Goal: Task Accomplishment & Management: Complete application form

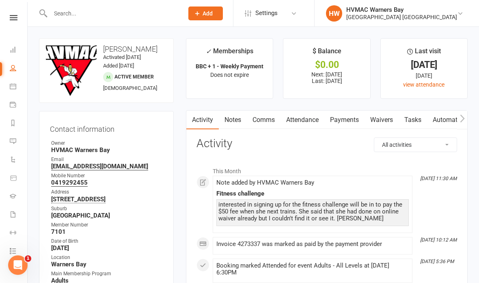
click at [10, 248] on icon at bounding box center [13, 250] width 7 height 7
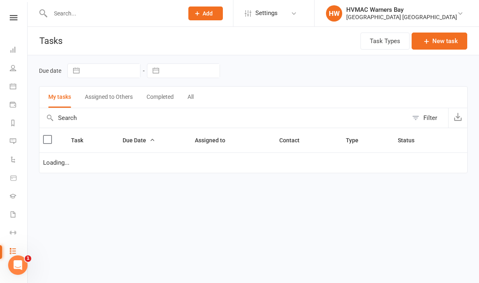
select select "started"
select select "waiting"
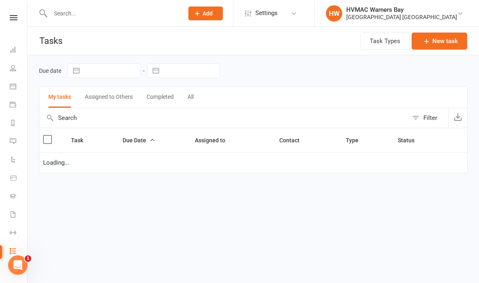
select select "started"
select select "waiting"
select select "started"
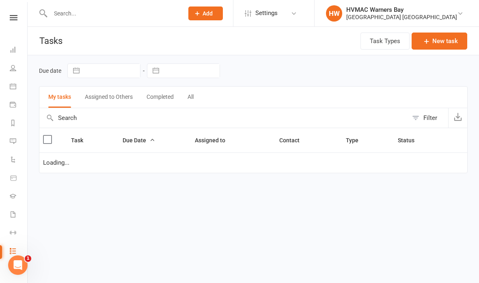
select select "started"
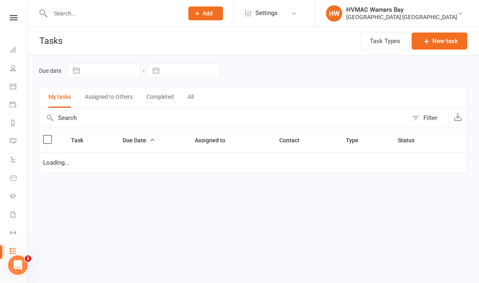
select select "started"
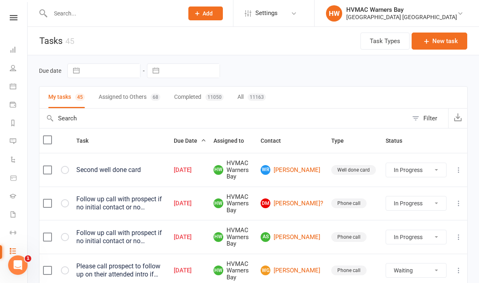
click at [12, 84] on icon at bounding box center [13, 86] width 7 height 7
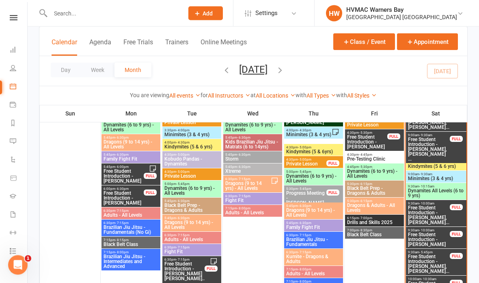
scroll to position [414, 0]
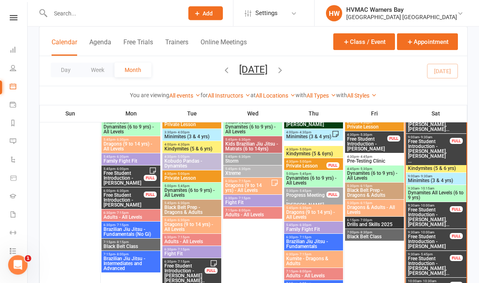
click at [438, 149] on span "Free Student Introduction - Edward Winter, Tobias ..." at bounding box center [429, 151] width 43 height 24
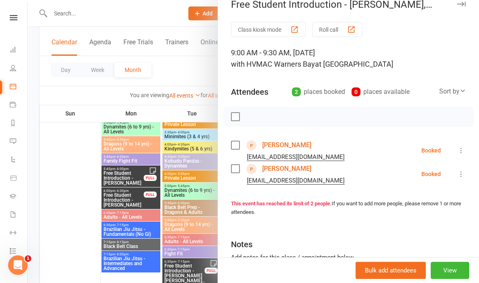
scroll to position [13, 0]
click at [294, 141] on link "Edward Winter" at bounding box center [286, 144] width 49 height 13
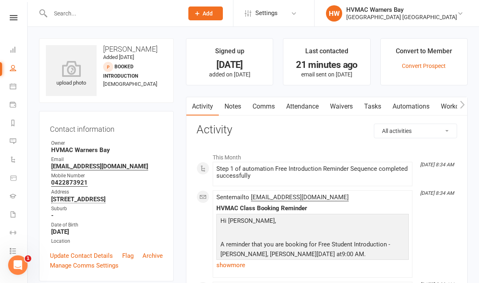
click at [340, 104] on link "Waivers" at bounding box center [342, 106] width 34 height 19
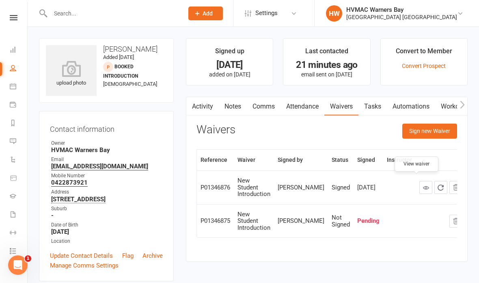
click at [423, 184] on icon at bounding box center [426, 187] width 6 height 6
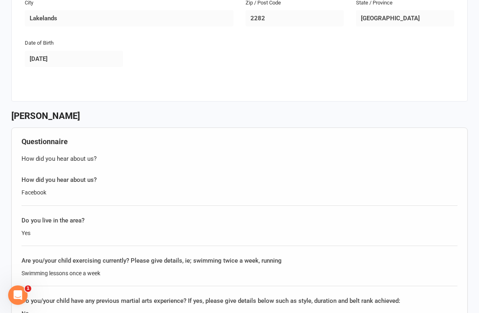
scroll to position [801, 0]
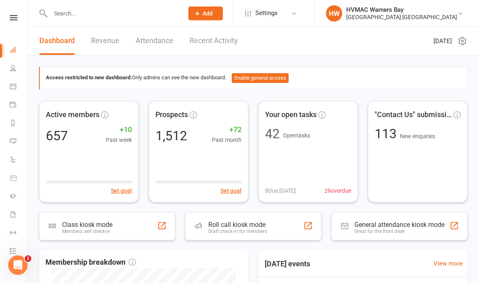
click at [9, 17] on link at bounding box center [13, 17] width 29 height 5
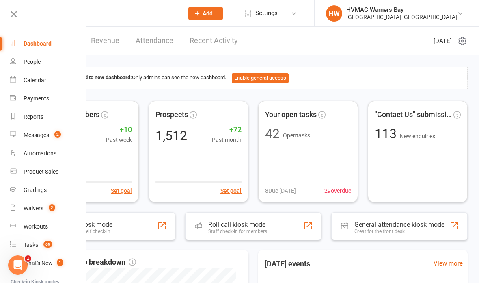
click at [39, 85] on link "Calendar" at bounding box center [48, 80] width 77 height 18
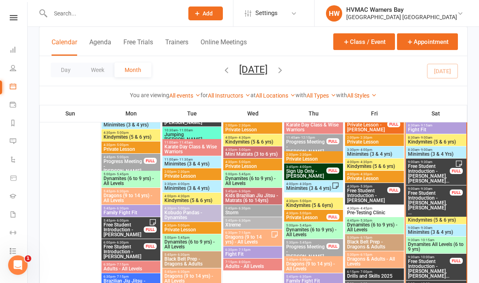
scroll to position [364, 0]
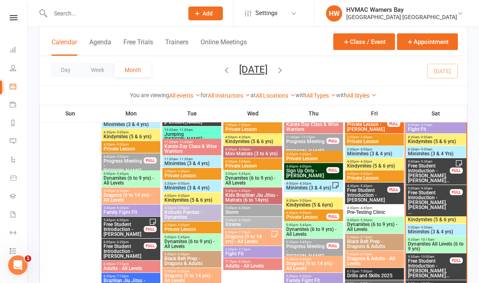
click at [423, 175] on span "Free Student Introduction - Byron Krix, Harvey Kri..." at bounding box center [429, 173] width 43 height 20
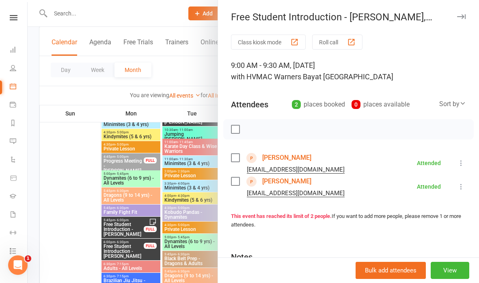
click at [284, 161] on link "Byron Krix" at bounding box center [286, 157] width 49 height 13
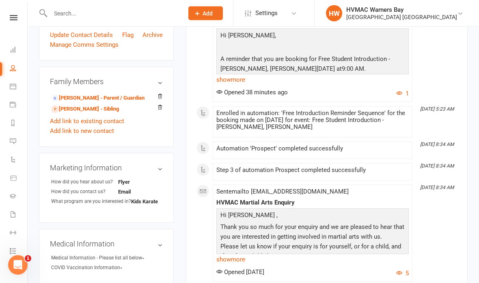
scroll to position [221, 0]
click at [107, 99] on link "Emma Krix - Parent / Guardian" at bounding box center [97, 98] width 93 height 9
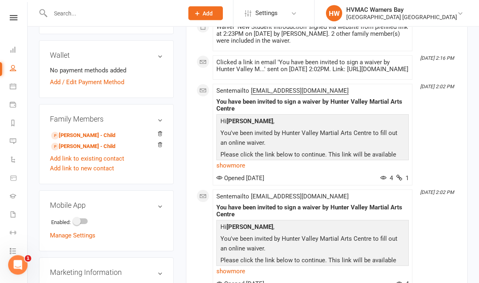
scroll to position [247, 0]
click at [111, 167] on link "Add link to new contact" at bounding box center [82, 168] width 64 height 10
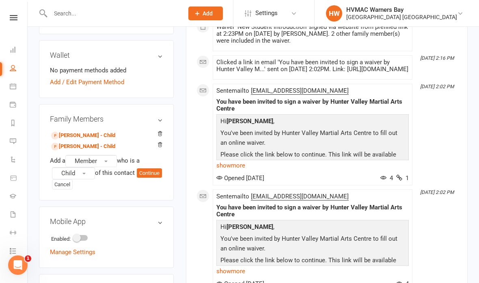
click at [108, 157] on button "Member" at bounding box center [91, 161] width 52 height 12
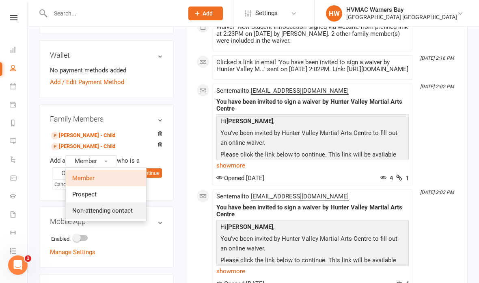
click at [127, 207] on span "Non-attending contact" at bounding box center [102, 210] width 61 height 7
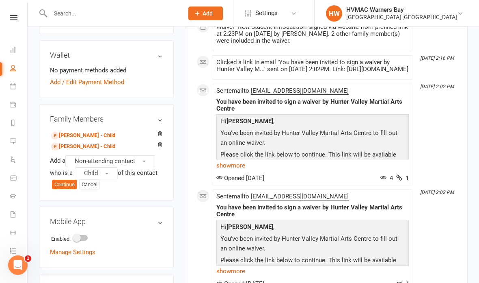
click at [104, 171] on button "Child" at bounding box center [96, 173] width 43 height 12
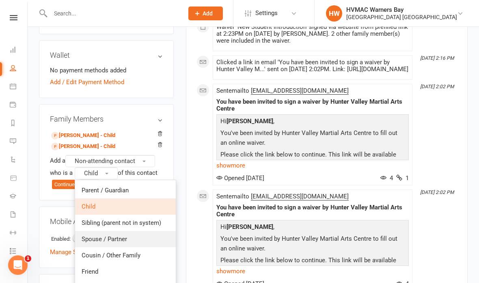
click at [125, 238] on span "Spouse / Partner" at bounding box center [105, 238] width 46 height 7
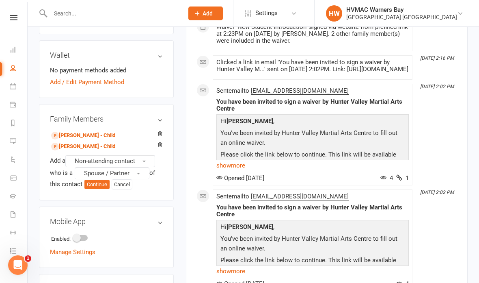
click at [99, 182] on button "Continue" at bounding box center [97, 185] width 25 height 10
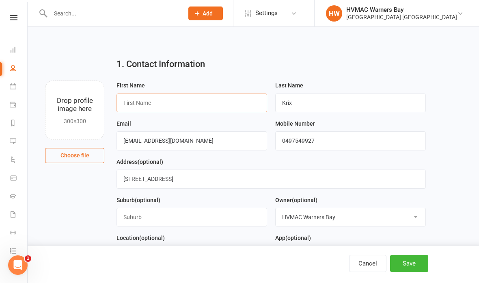
click at [179, 106] on input "text" at bounding box center [192, 102] width 151 height 19
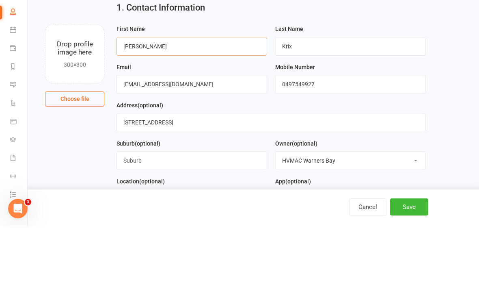
type input "Wade"
click at [199, 131] on input "Krixemma@gmail.com" at bounding box center [192, 140] width 151 height 19
click at [187, 131] on input "Krixemma@gmail.com" at bounding box center [192, 140] width 151 height 19
click at [185, 131] on input "Krixemma@gmail.com" at bounding box center [192, 140] width 151 height 19
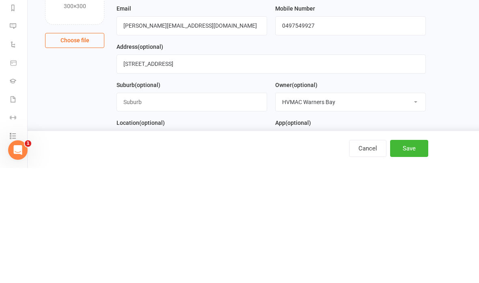
scroll to position [115, 0]
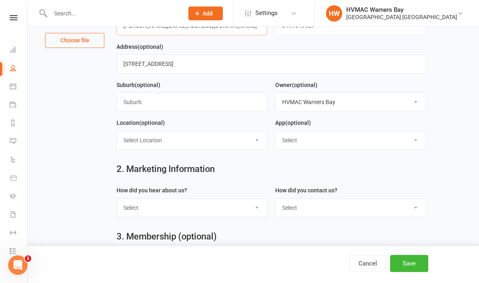
type input "Wade.krix@hotmail.com"
click at [240, 210] on select "Select Internet Facebook Referral Flyer Sign Direct Mail Demo Other" at bounding box center [192, 208] width 150 height 18
select select "Referral"
click at [341, 206] on select "Select Phone Email In-Facility" at bounding box center [351, 208] width 150 height 18
select select "Email"
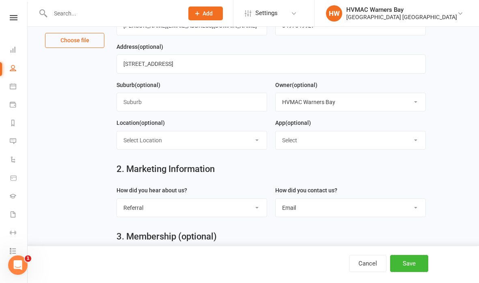
click at [414, 272] on button "Save" at bounding box center [409, 263] width 38 height 17
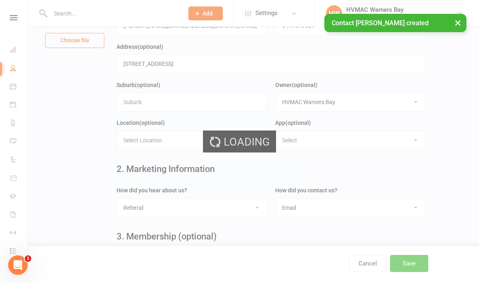
scroll to position [0, 0]
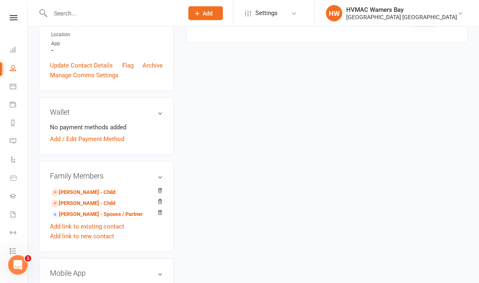
scroll to position [197, 0]
click at [93, 210] on link "Emma Krix - Spouse / Partner" at bounding box center [97, 214] width 92 height 9
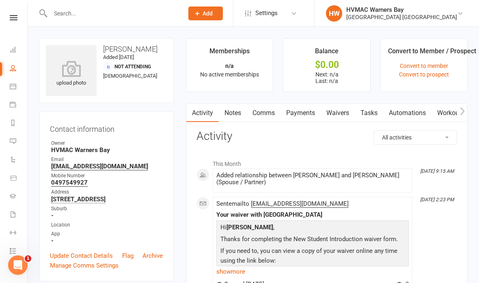
click at [347, 112] on link "Waivers" at bounding box center [338, 113] width 34 height 19
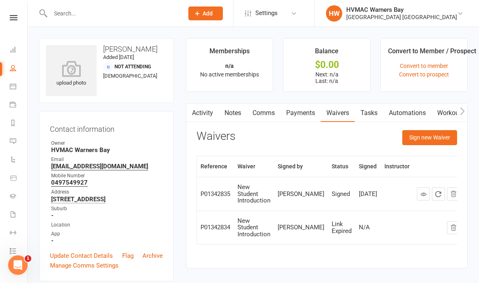
click at [444, 141] on button "Sign new Waiver" at bounding box center [430, 137] width 55 height 15
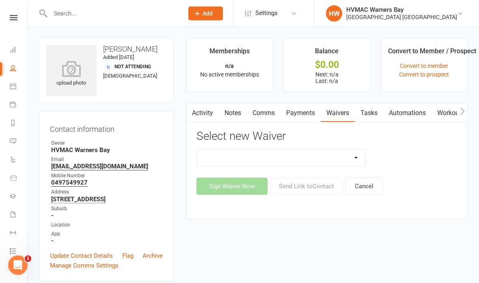
click at [347, 158] on select "Cancellation Form Cancellation Form - Kinder Kicks Fitness Challenge Goals Asse…" at bounding box center [281, 158] width 169 height 16
select select "5387"
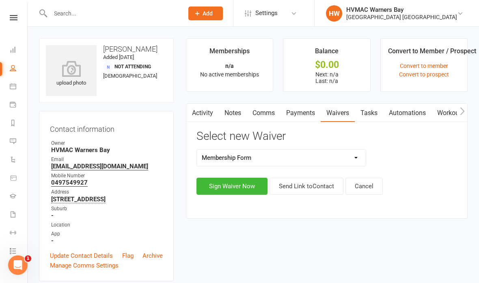
click at [237, 186] on button "Sign Waiver Now" at bounding box center [232, 186] width 71 height 17
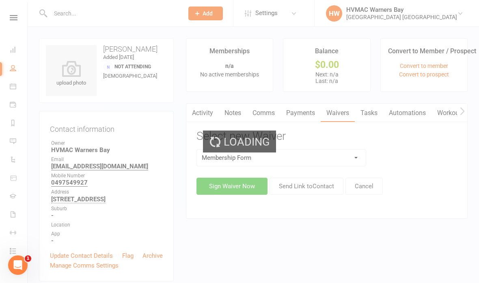
select select "bank_account"
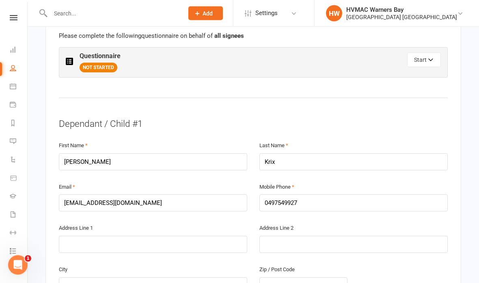
scroll to position [484, 0]
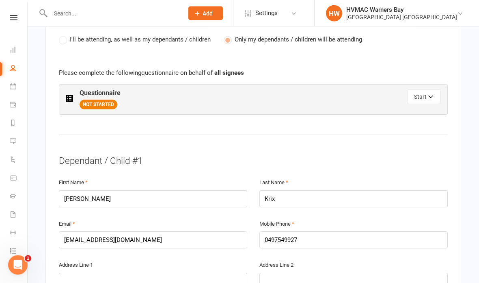
click at [427, 91] on button "Start" at bounding box center [424, 97] width 34 height 15
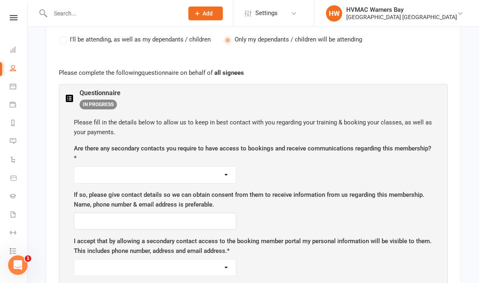
click at [216, 169] on select "Yes No" at bounding box center [155, 175] width 162 height 16
select select "Yes"
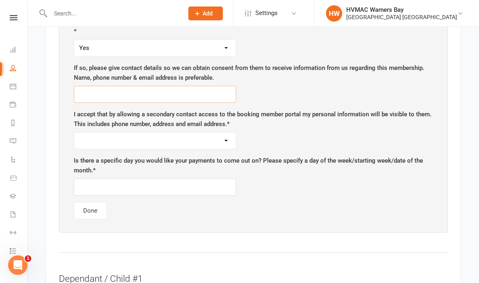
click at [210, 87] on input "text" at bounding box center [155, 94] width 163 height 17
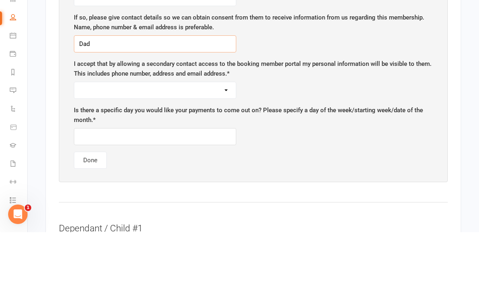
type input "Dad"
click at [218, 133] on select "Yes No" at bounding box center [155, 141] width 162 height 16
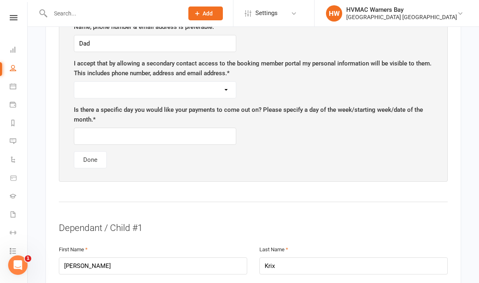
select select "Yes"
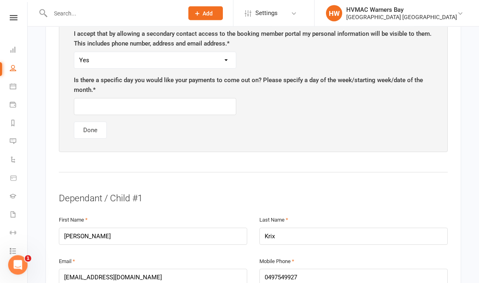
scroll to position [650, 0]
click at [174, 98] on input "text" at bounding box center [155, 106] width 163 height 17
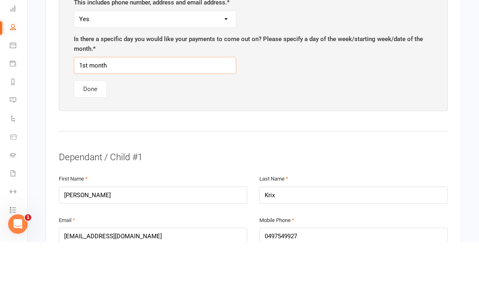
type input "1st month"
click at [93, 121] on button "Done" at bounding box center [90, 129] width 33 height 17
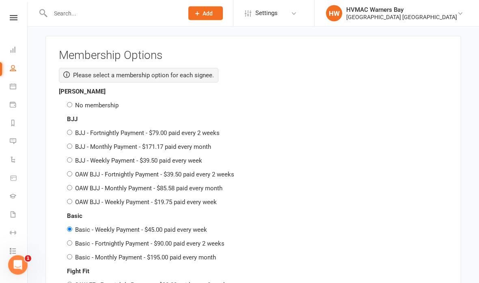
scroll to position [1578, 0]
click at [75, 87] on div "Emma Krix No membership" at bounding box center [253, 99] width 389 height 24
click at [72, 102] on input "No membership" at bounding box center [69, 104] width 5 height 5
radio input "true"
radio input "false"
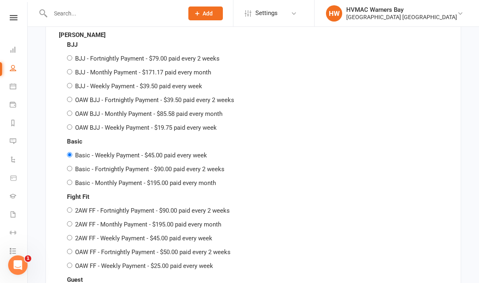
scroll to position [2119, 0]
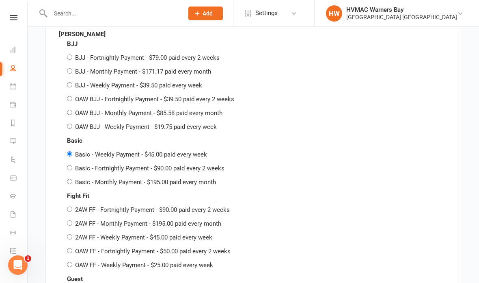
click at [72, 179] on input "Basic - Monthly Payment - $195.00 paid every month" at bounding box center [69, 181] width 5 height 5
radio input "true"
radio input "false"
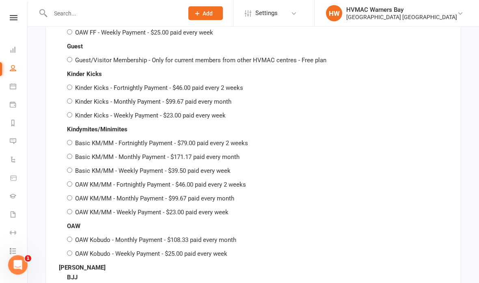
scroll to position [2353, 0]
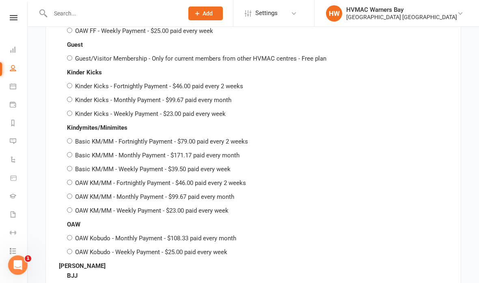
click at [71, 193] on input "OAW KM/MM - Monthly Payment - $99.67 paid every month" at bounding box center [69, 195] width 5 height 5
radio input "true"
radio input "false"
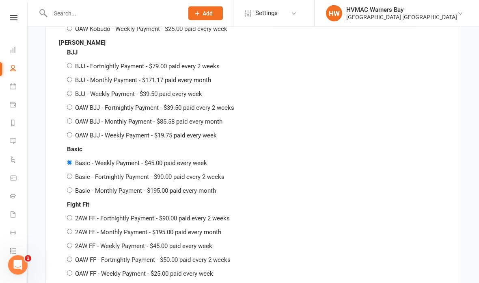
scroll to position [2577, 0]
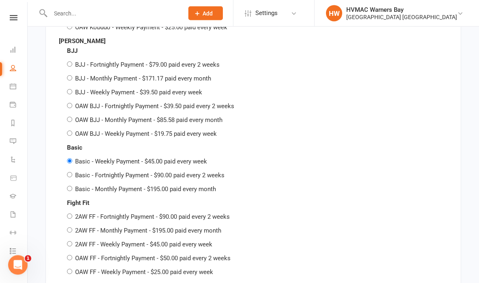
click at [68, 186] on input "Basic - Monthly Payment - $195.00 paid every month" at bounding box center [69, 188] width 5 height 5
radio input "true"
radio input "false"
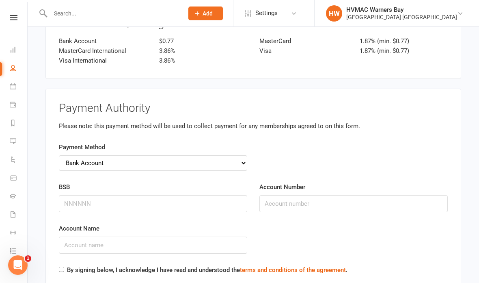
scroll to position [3288, 0]
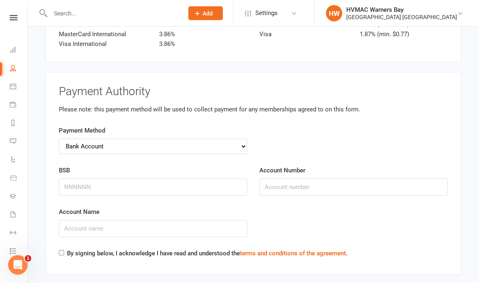
click at [171, 220] on input "Account Name" at bounding box center [153, 228] width 189 height 17
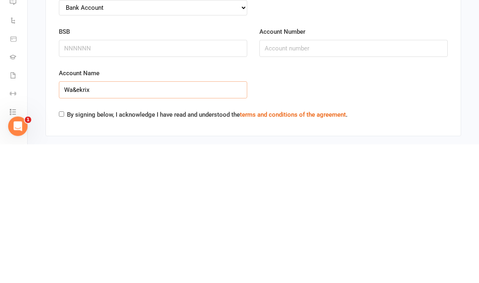
type input "Wa&ekrix"
click at [182, 179] on input "BSB" at bounding box center [153, 187] width 189 height 17
type input "014023"
click at [347, 179] on input "Account Number" at bounding box center [354, 187] width 189 height 17
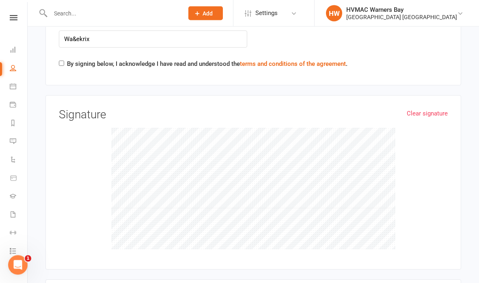
scroll to position [3478, 0]
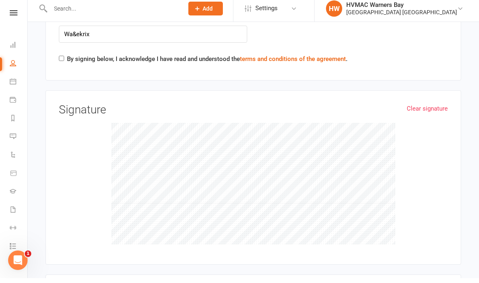
type input "435735188"
click at [60, 61] on input "By signing below, I acknowledge I have read and understood the terms and condit…" at bounding box center [61, 63] width 5 height 5
checkbox input "true"
click at [433, 108] on link "Clear signature" at bounding box center [427, 113] width 41 height 10
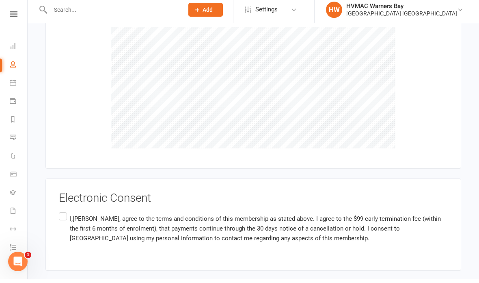
scroll to position [3575, 0]
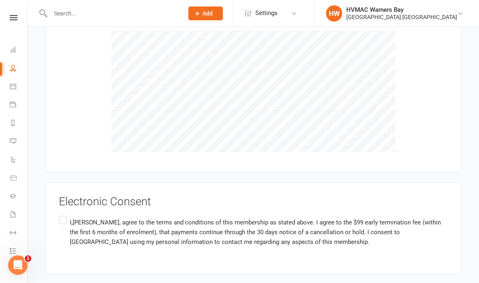
click at [62, 214] on label "I,Emma Krix, agree to the terms and conditions of this membership as stated abo…" at bounding box center [253, 231] width 389 height 35
click at [62, 214] on input "I,Emma Krix, agree to the terms and conditions of this membership as stated abo…" at bounding box center [61, 214] width 5 height 0
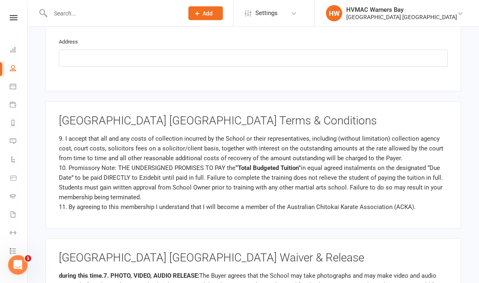
scroll to position [1237, 0]
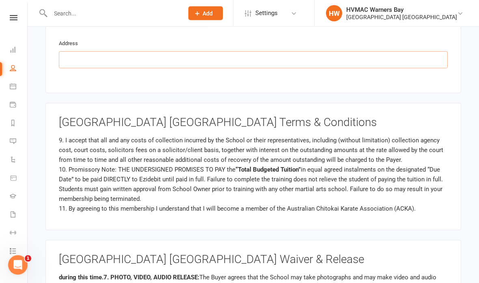
click at [407, 54] on input "text" at bounding box center [253, 60] width 389 height 17
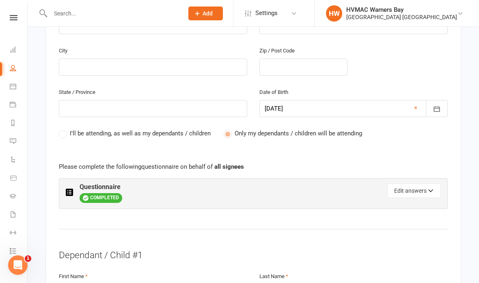
scroll to position [334, 0]
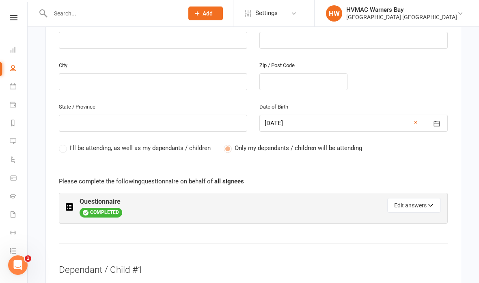
click at [420, 198] on button "Edit answers" at bounding box center [415, 205] width 54 height 15
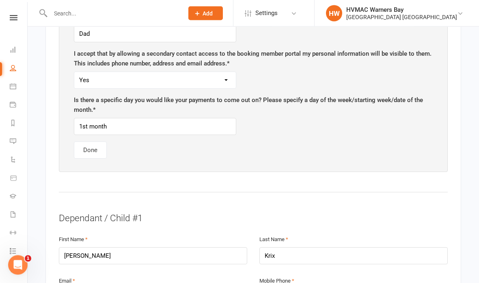
scroll to position [630, 0]
click at [179, 123] on input "1st month" at bounding box center [155, 126] width 163 height 17
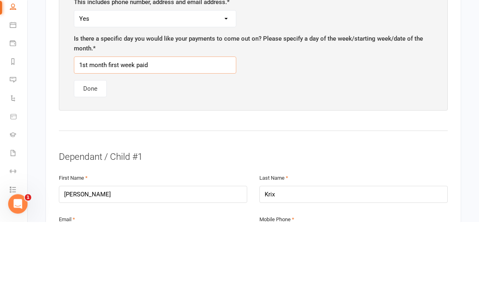
type input "1st month first week paid"
click at [91, 141] on button "Done" at bounding box center [90, 149] width 33 height 17
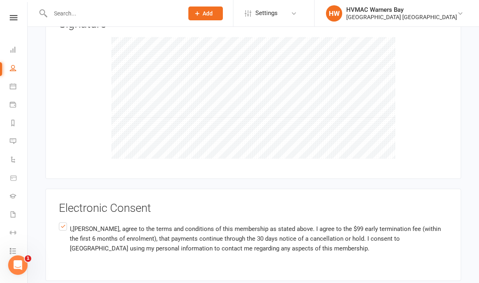
scroll to position [3575, 0]
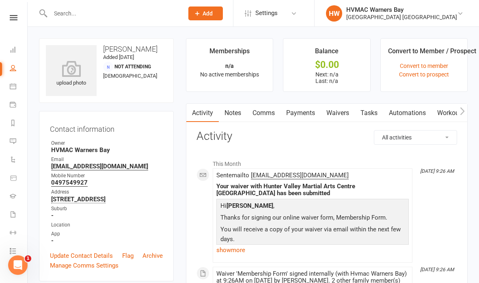
click at [14, 25] on div "Clubworx" at bounding box center [13, 28] width 27 height 26
click at [16, 25] on div "Clubworx" at bounding box center [13, 28] width 27 height 26
click at [10, 19] on icon at bounding box center [14, 17] width 8 height 5
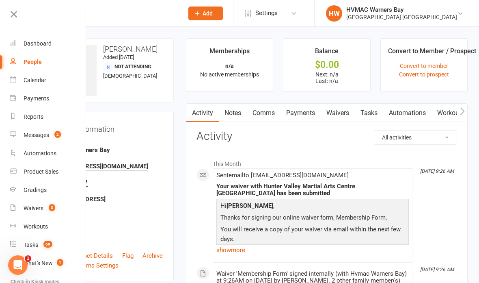
click at [38, 83] on div "Calendar" at bounding box center [35, 80] width 23 height 7
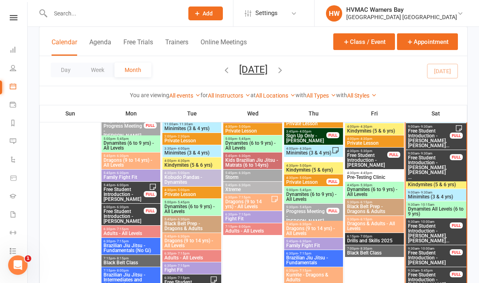
scroll to position [438, 0]
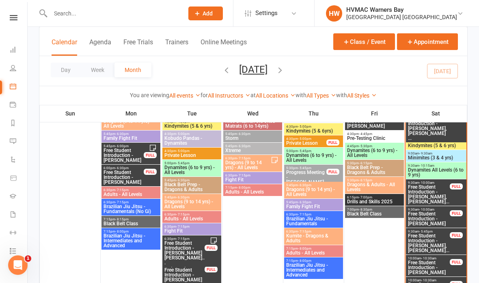
click at [434, 217] on span "Free Student Introduction - Kruz Johnson" at bounding box center [429, 218] width 43 height 15
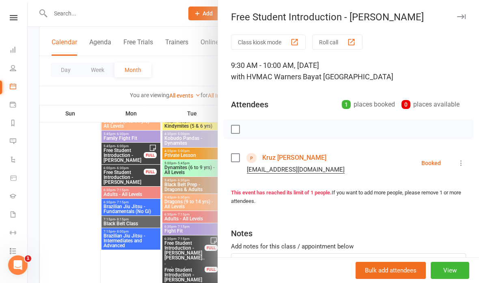
click at [296, 156] on link "Kruz Trimboli" at bounding box center [294, 157] width 64 height 13
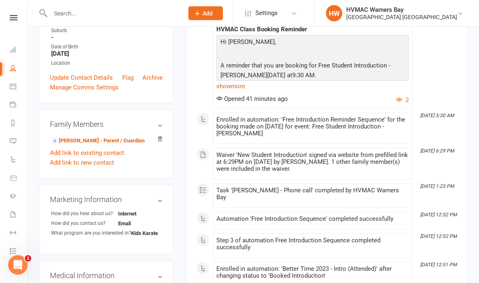
scroll to position [179, 0]
click at [94, 167] on link "Add link to new contact" at bounding box center [82, 163] width 64 height 10
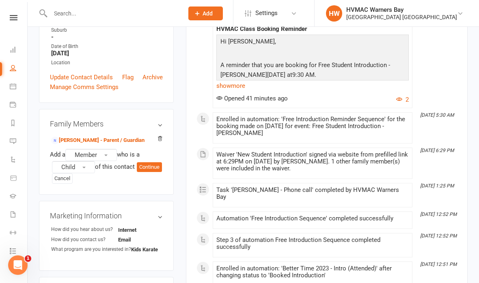
click at [107, 156] on span "button" at bounding box center [105, 155] width 3 height 2
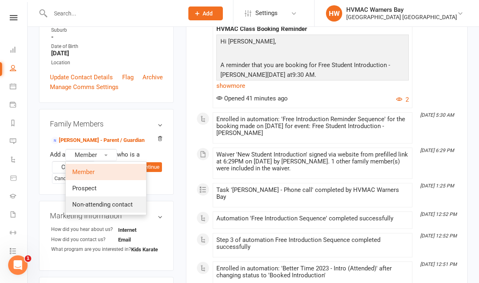
click at [122, 208] on span "Non-attending contact" at bounding box center [102, 204] width 61 height 7
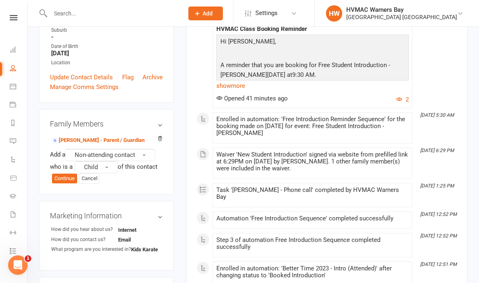
click at [97, 171] on span "Child" at bounding box center [91, 166] width 14 height 7
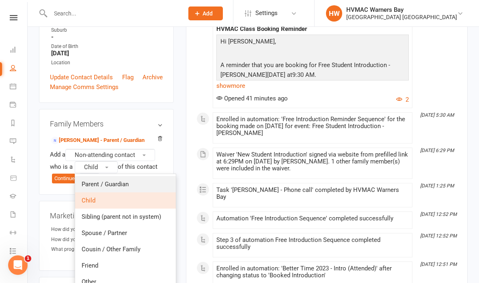
click at [145, 192] on link "Parent / Guardian" at bounding box center [125, 184] width 101 height 16
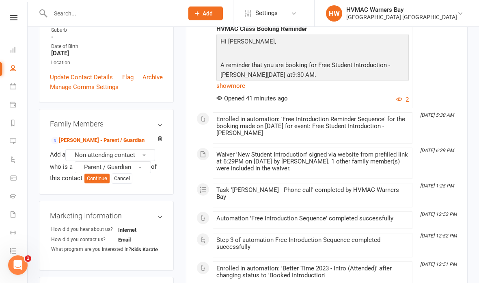
click at [98, 183] on button "Continue" at bounding box center [97, 178] width 25 height 10
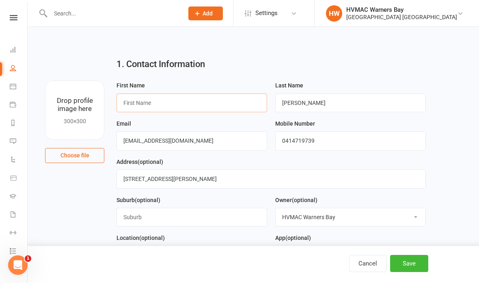
click at [233, 100] on input "text" at bounding box center [192, 102] width 151 height 19
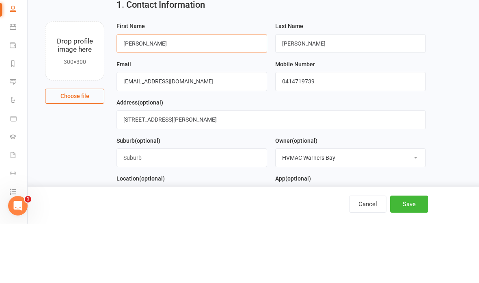
type input "Dawn"
click at [328, 93] on input "Trimboli" at bounding box center [350, 102] width 151 height 19
type input "T"
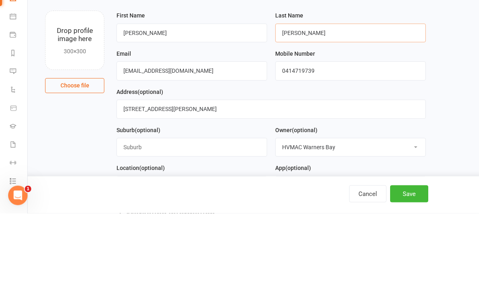
type input "Johnson"
click at [201, 131] on input "Taaytaay96@hotmail.com" at bounding box center [192, 140] width 151 height 19
click at [193, 131] on input "Taaytaay96@hotmail.com" at bounding box center [192, 140] width 151 height 19
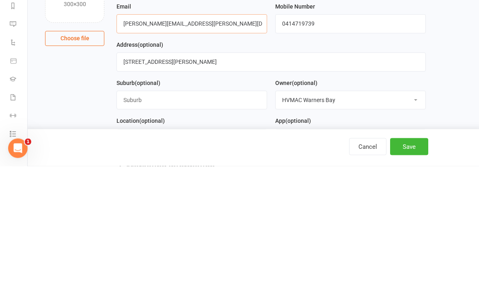
type input "Leslie.johnson@bigpond.com"
click at [321, 131] on input "0414719739" at bounding box center [350, 140] width 151 height 19
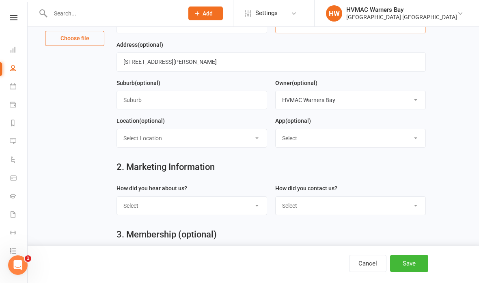
type input "0414782269"
click at [249, 206] on select "Select Internet Facebook Referral Flyer Sign Direct Mail Demo Other" at bounding box center [192, 206] width 150 height 18
select select "Referral"
click at [337, 209] on select "Select Phone Email In-Facility" at bounding box center [351, 206] width 150 height 18
click at [323, 214] on select "Select Phone Email In-Facility" at bounding box center [351, 206] width 150 height 18
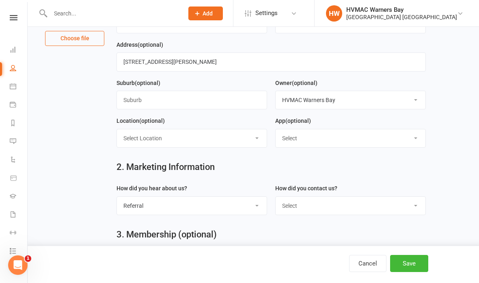
select select "In-Facility"
click at [413, 272] on button "Save" at bounding box center [409, 263] width 38 height 17
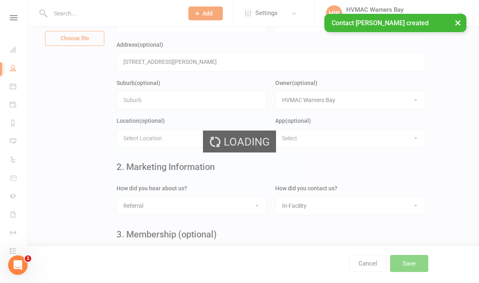
scroll to position [0, 0]
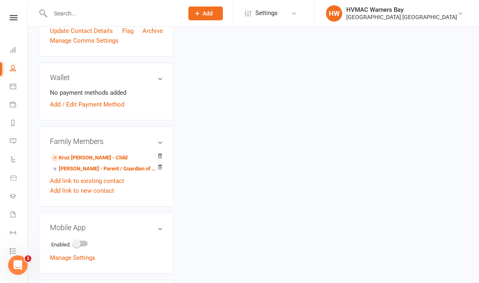
scroll to position [232, 0]
click at [114, 170] on link "Tayla Johnson - Parent / Guardian of Kruz Trimboli" at bounding box center [105, 169] width 108 height 9
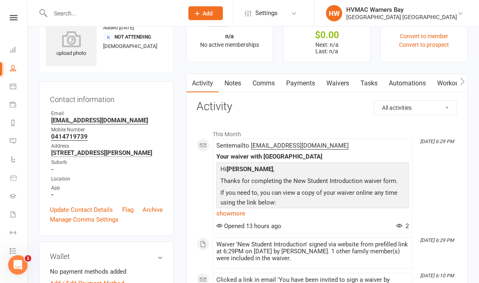
scroll to position [30, 0]
click at [341, 80] on link "Waivers" at bounding box center [338, 83] width 34 height 19
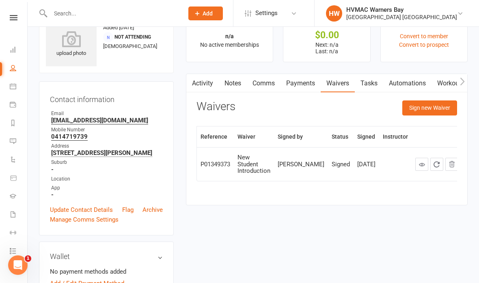
click at [437, 107] on button "Sign new Waiver" at bounding box center [430, 107] width 55 height 15
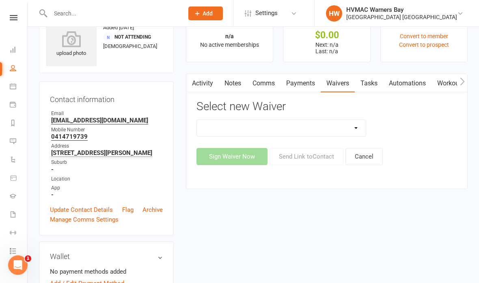
click at [328, 126] on select "Cancellation Form Cancellation Form - Kinder Kicks Fitness Challenge Goals Asse…" at bounding box center [281, 128] width 169 height 16
select select "5539"
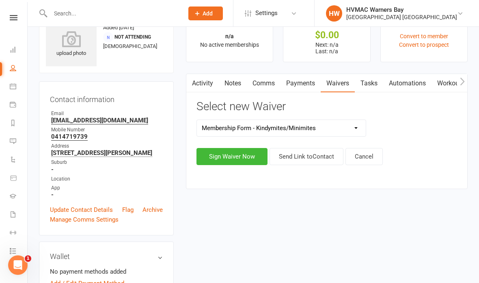
click at [230, 154] on button "Sign Waiver Now" at bounding box center [232, 156] width 71 height 17
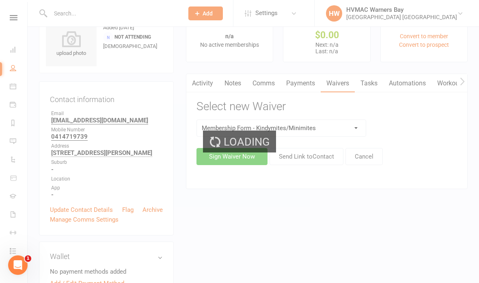
select select "bank_account"
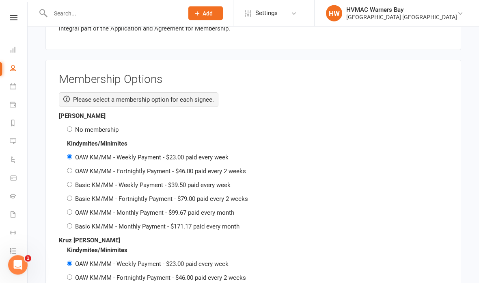
scroll to position [1258, 0]
click at [70, 126] on input "No membership" at bounding box center [69, 128] width 5 height 5
radio input "true"
radio input "false"
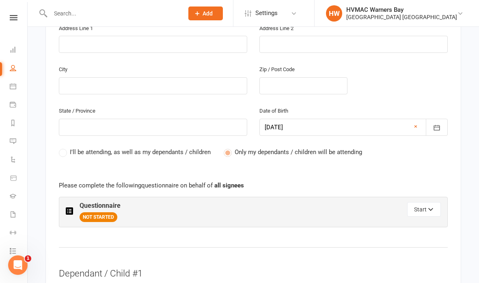
scroll to position [334, 0]
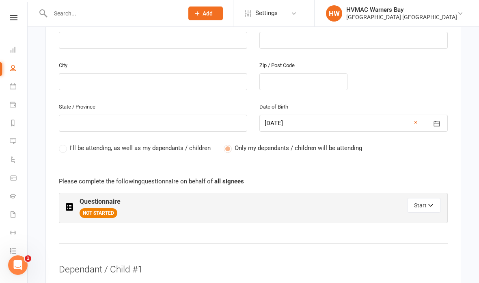
click at [428, 204] on button "Start" at bounding box center [424, 205] width 34 height 15
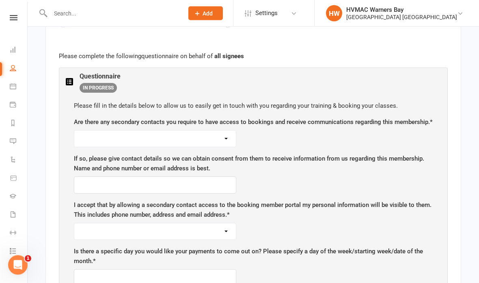
scroll to position [459, 0]
click at [230, 143] on select "Yes No" at bounding box center [155, 138] width 162 height 16
select select "Yes"
click at [215, 189] on input "text" at bounding box center [155, 184] width 163 height 17
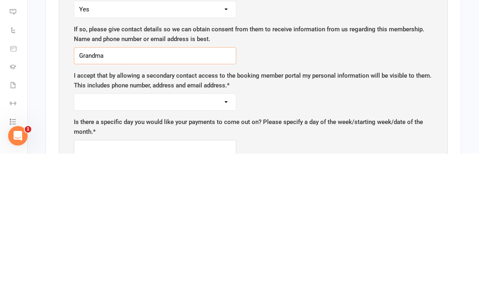
type input "Grandma"
click at [200, 223] on select "Yes No" at bounding box center [155, 231] width 162 height 16
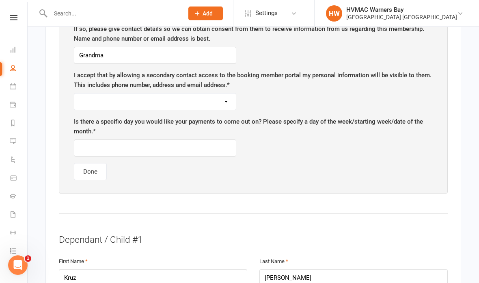
select select "Yes"
click at [176, 149] on input "text" at bounding box center [155, 147] width 163 height 17
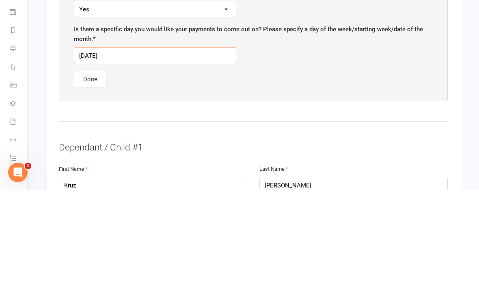
type input "Wednesdays"
click at [91, 163] on button "Done" at bounding box center [90, 171] width 33 height 17
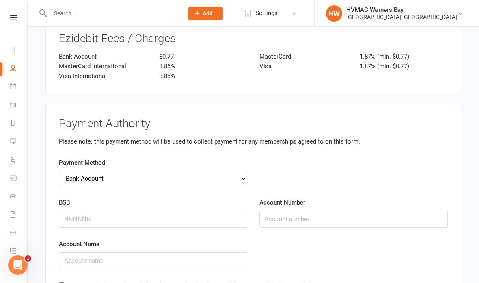
scroll to position [1718, 0]
click at [184, 252] on input "Account Name" at bounding box center [153, 260] width 189 height 17
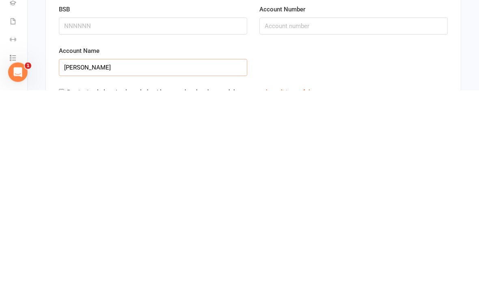
type input "Tayla Johnson"
click at [220, 210] on input "BSB" at bounding box center [153, 218] width 189 height 17
type input "112879"
click at [290, 210] on input "Account Number" at bounding box center [354, 218] width 189 height 17
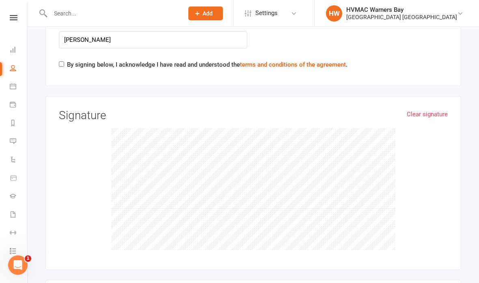
scroll to position [1937, 0]
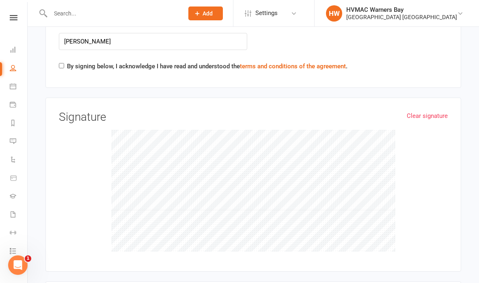
type input "422101848"
click at [63, 63] on input "By signing below, I acknowledge I have read and understood the terms and condit…" at bounding box center [61, 65] width 5 height 5
checkbox input "true"
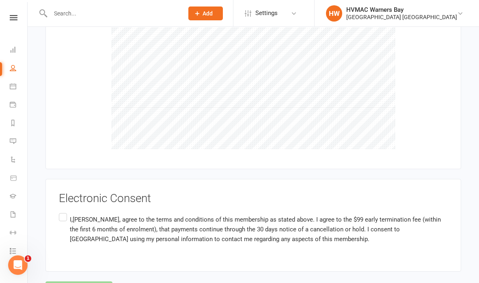
scroll to position [2038, 0]
click at [66, 212] on label "I,Tayla Johnson, agree to the terms and conditions of this membership as stated…" at bounding box center [253, 229] width 389 height 35
click at [64, 212] on input "I,Tayla Johnson, agree to the terms and conditions of this membership as stated…" at bounding box center [61, 212] width 5 height 0
